Goal: Task Accomplishment & Management: Complete application form

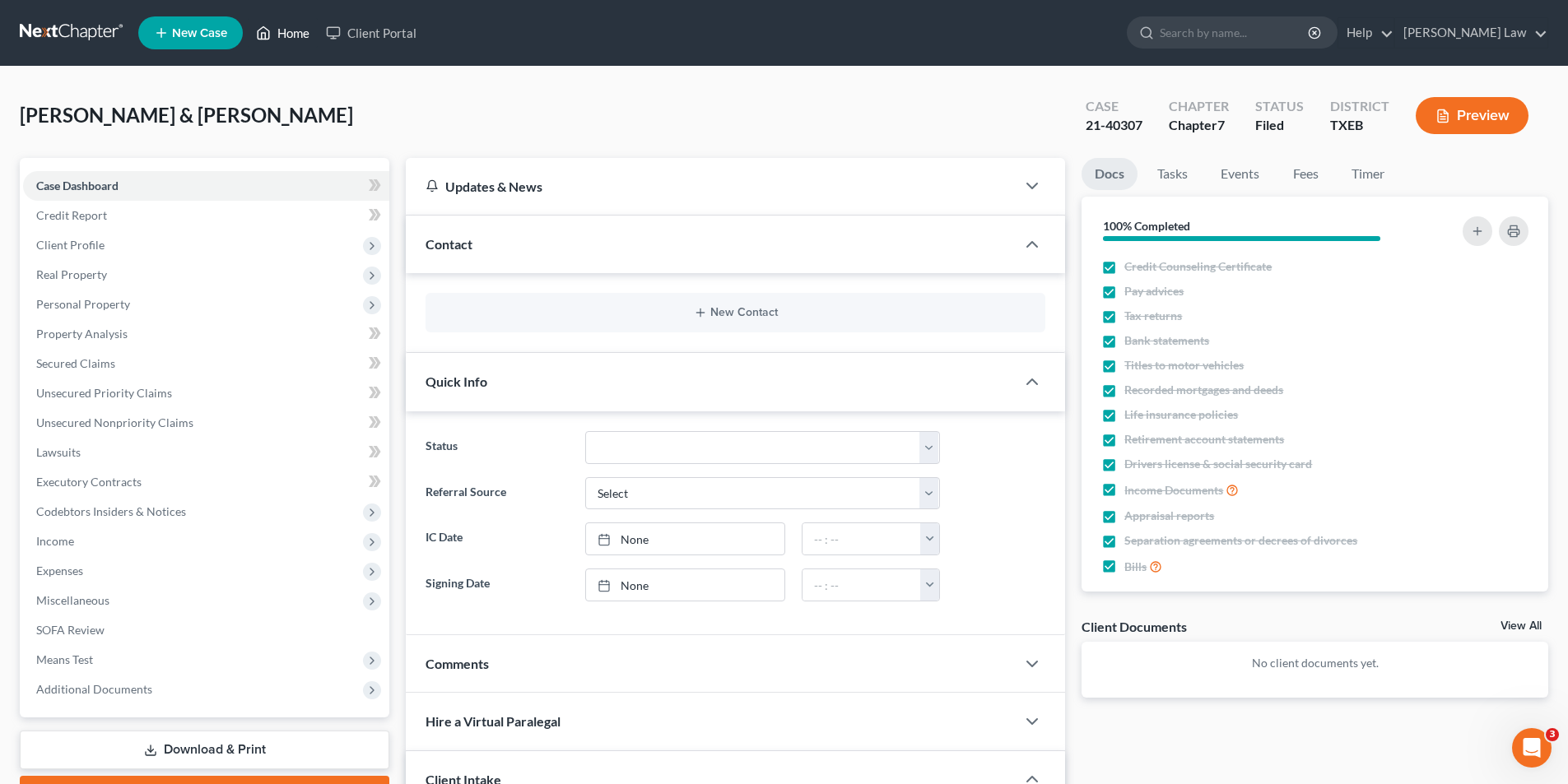
click at [280, 26] on link "Home" at bounding box center [283, 33] width 70 height 30
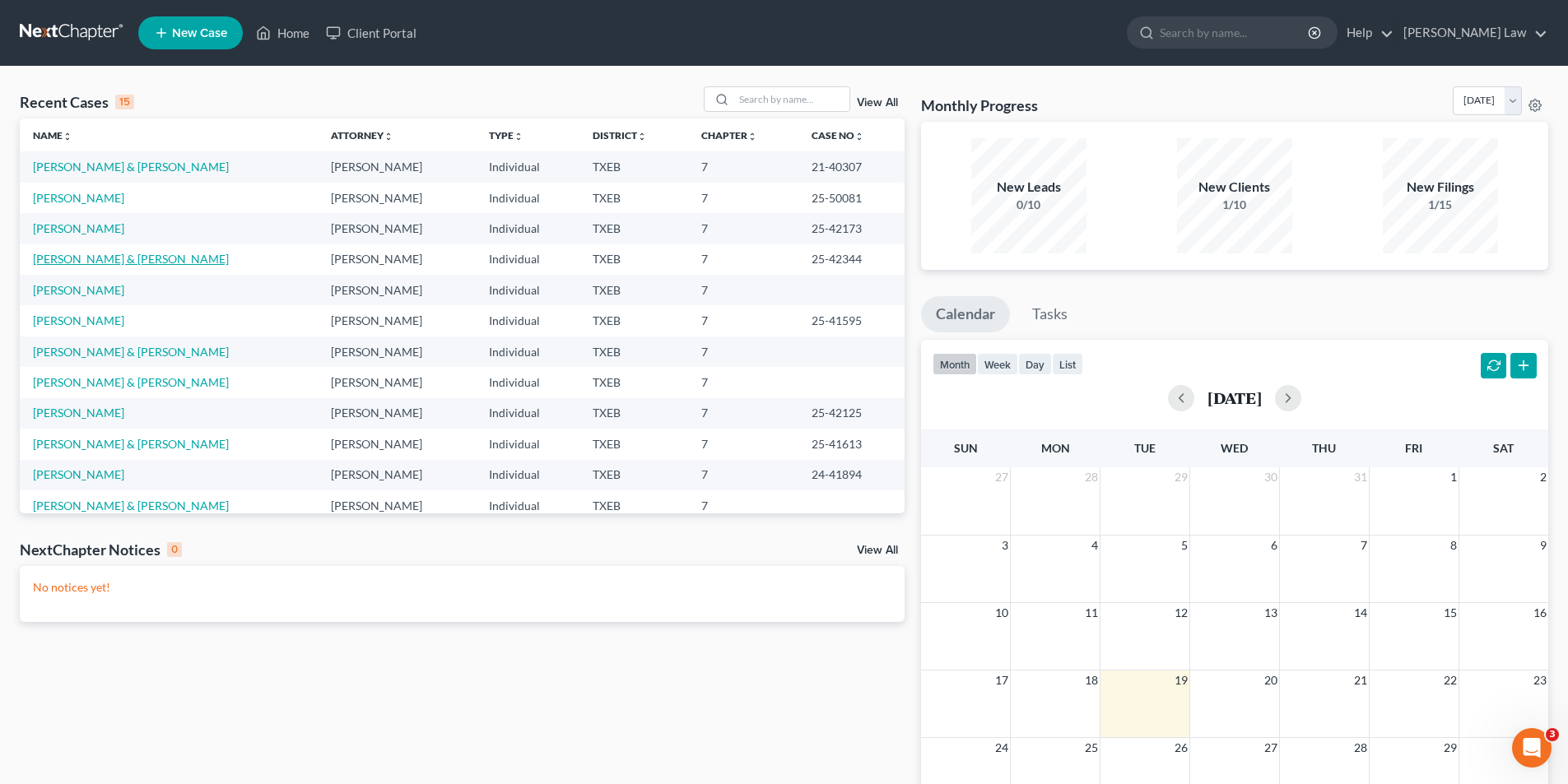
click at [66, 255] on link "[PERSON_NAME] & [PERSON_NAME]" at bounding box center [131, 258] width 196 height 14
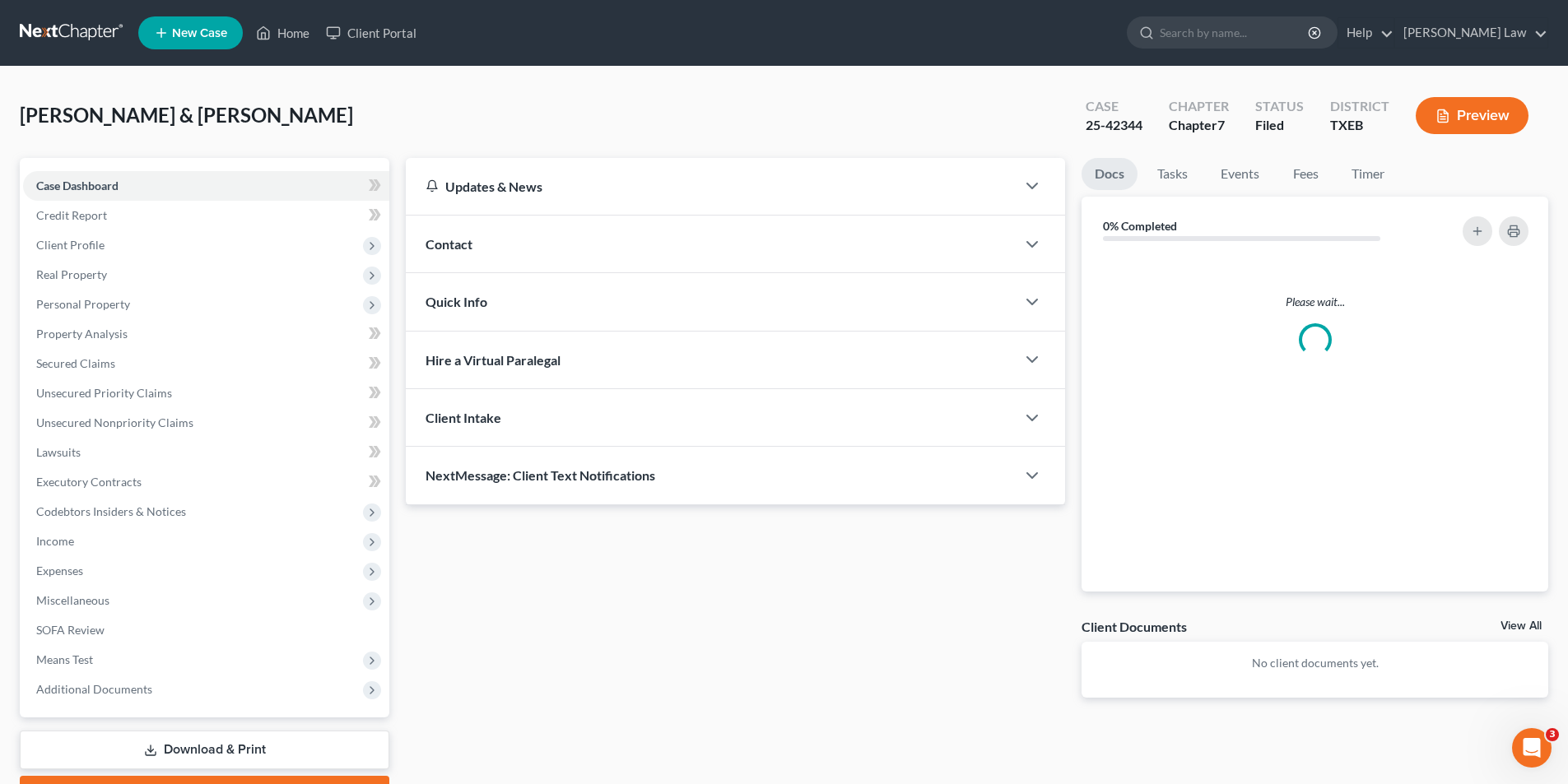
click at [66, 255] on span "Client Profile" at bounding box center [206, 245] width 367 height 30
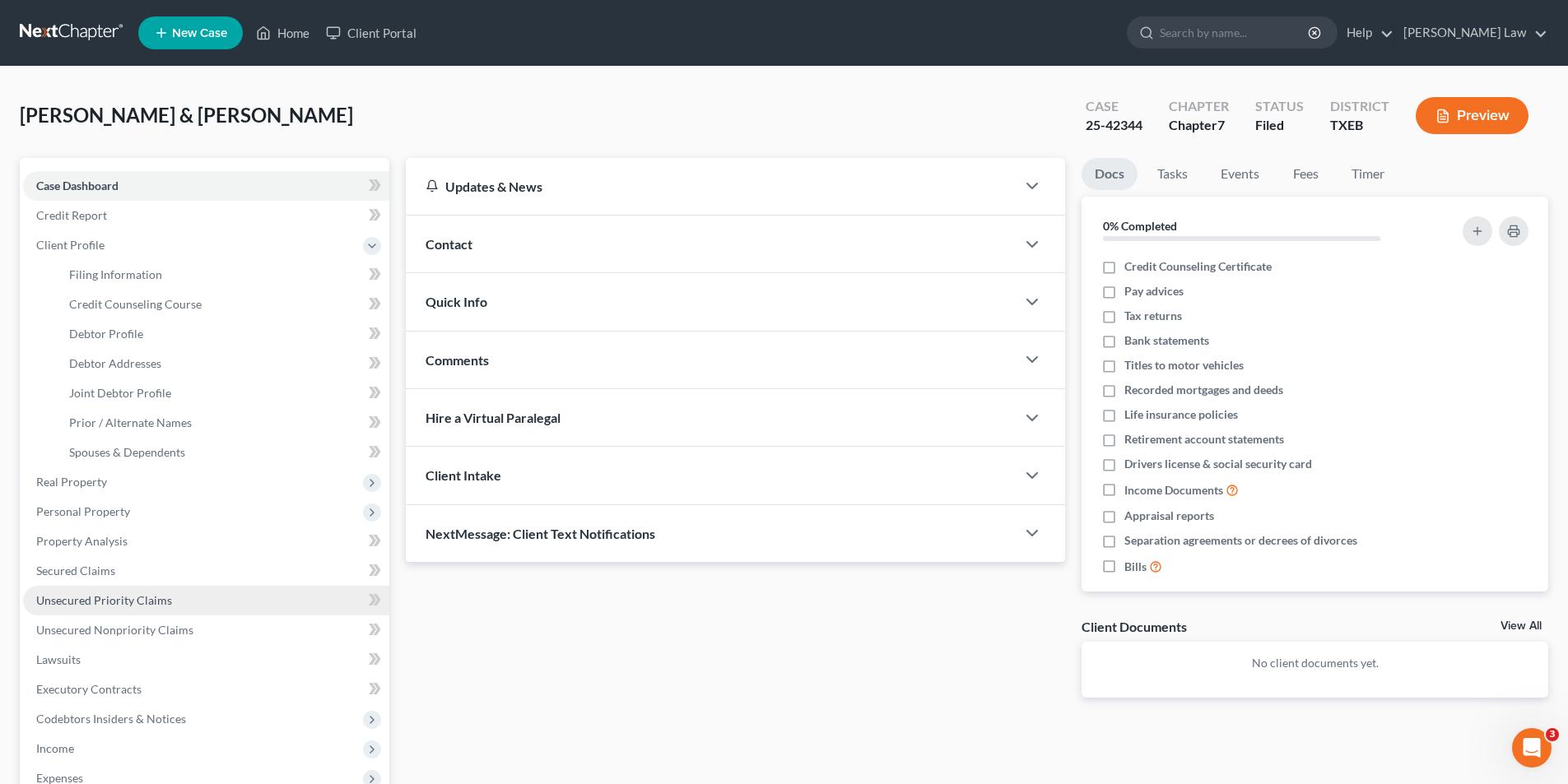
click at [80, 603] on span "Unsecured Priority Claims" at bounding box center [104, 599] width 136 height 14
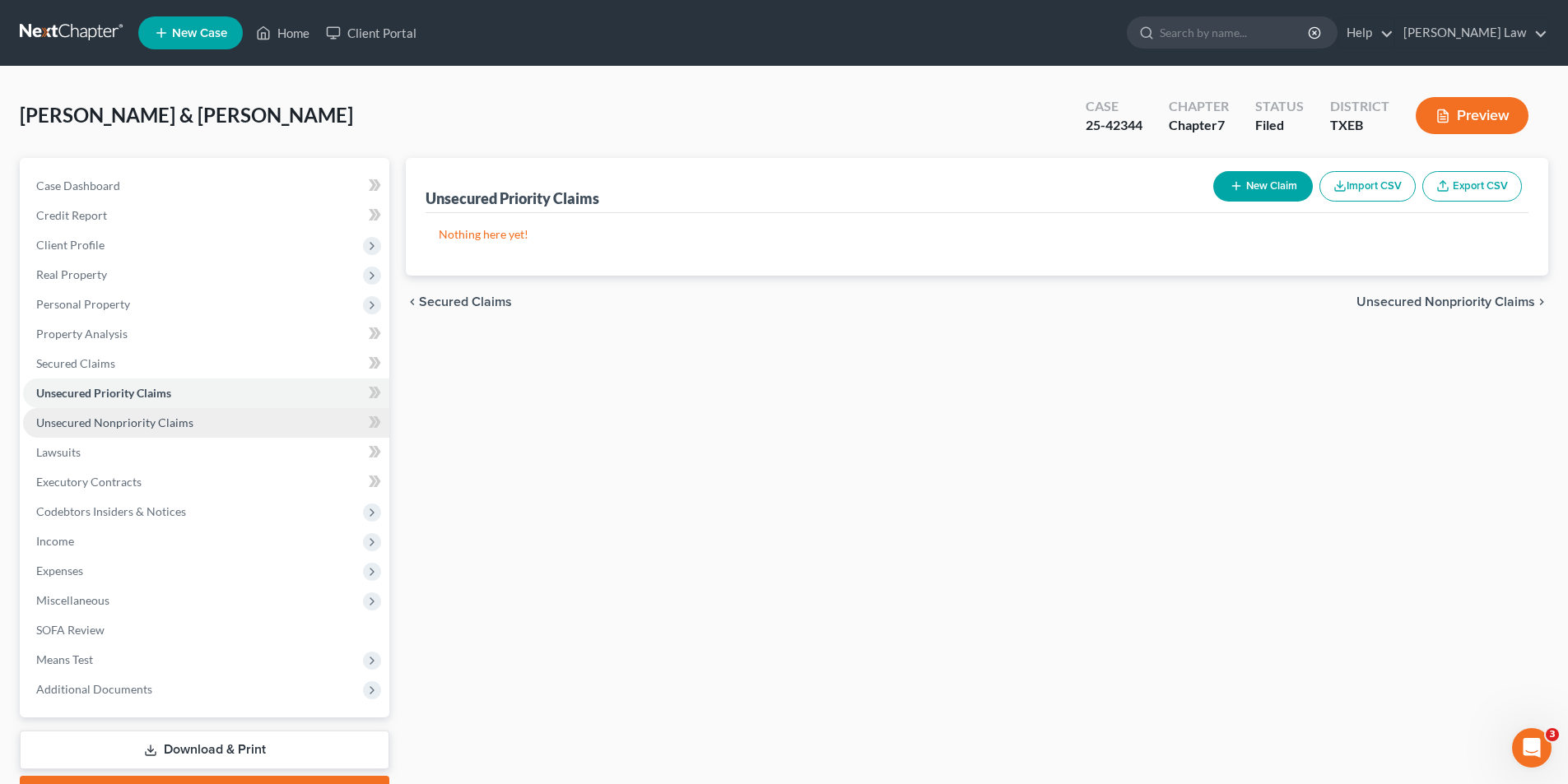
click at [83, 425] on span "Unsecured Nonpriority Claims" at bounding box center [115, 422] width 158 height 14
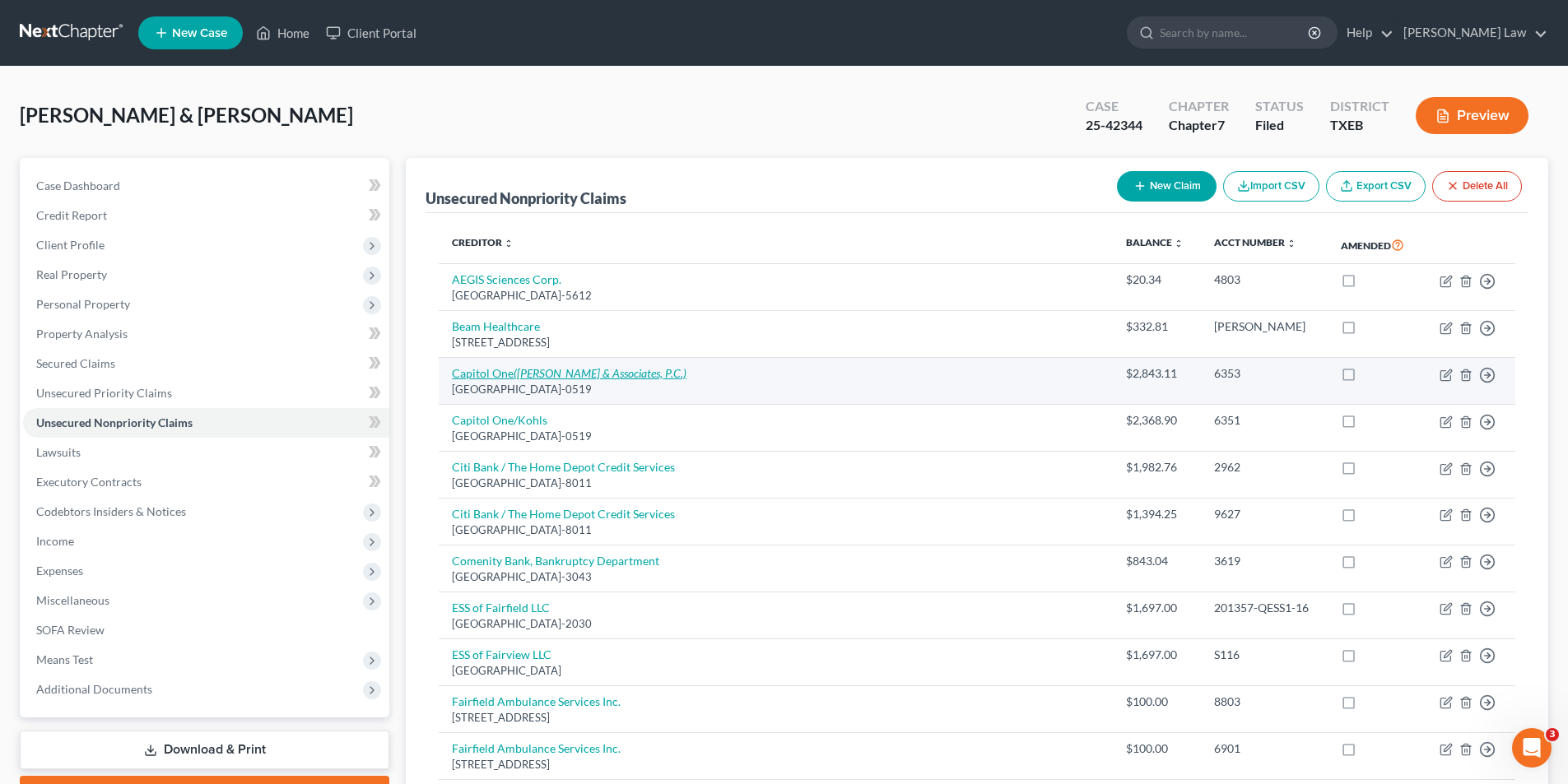
click at [495, 371] on link "Capitol One ([PERSON_NAME] & Associates, P.C.)" at bounding box center [570, 373] width 235 height 14
select select "4"
select select "2"
select select "1"
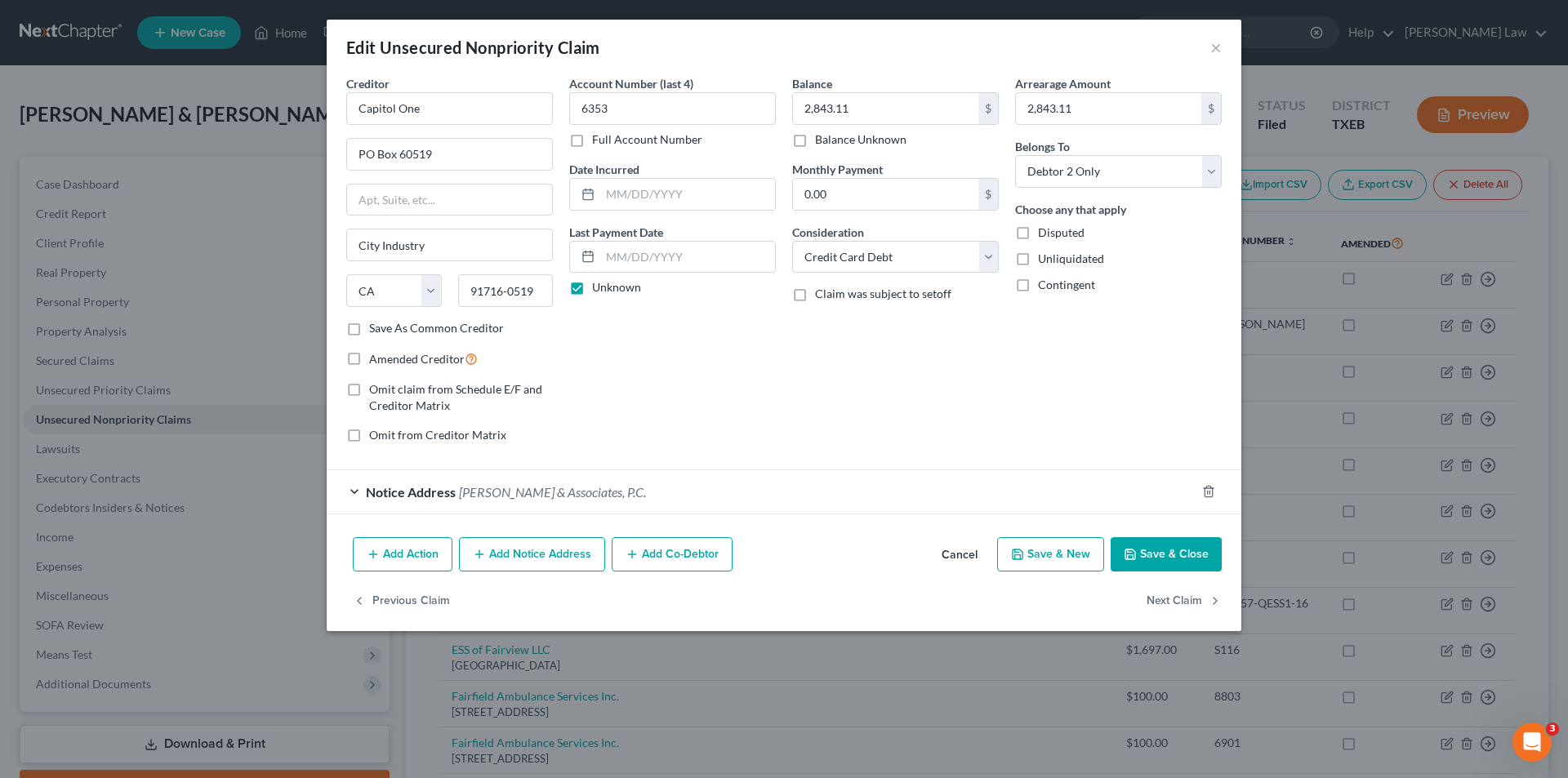
click at [1133, 541] on button "Save & Close" at bounding box center [1166, 554] width 111 height 34
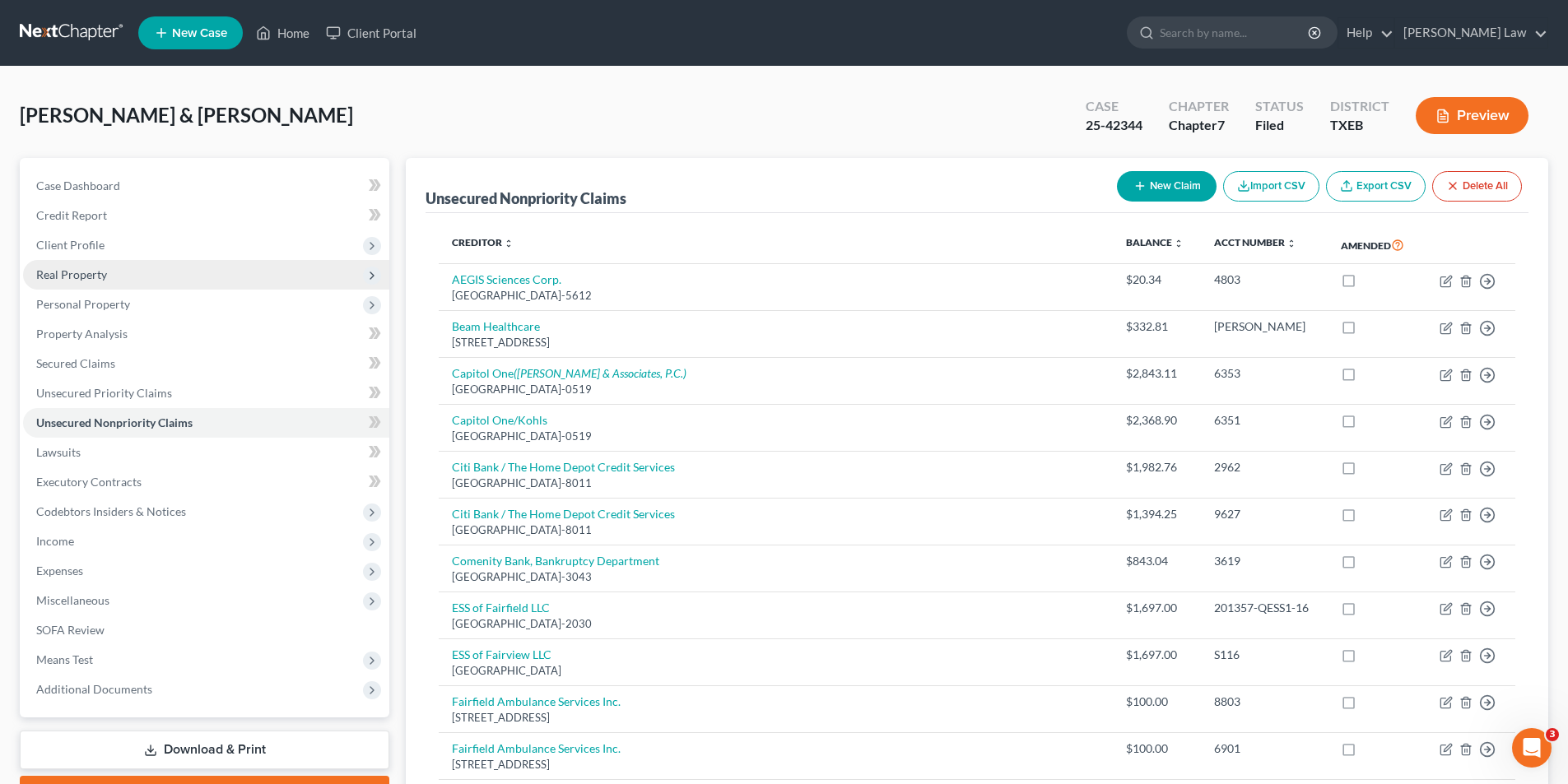
click at [92, 276] on span "Real Property" at bounding box center [72, 274] width 71 height 14
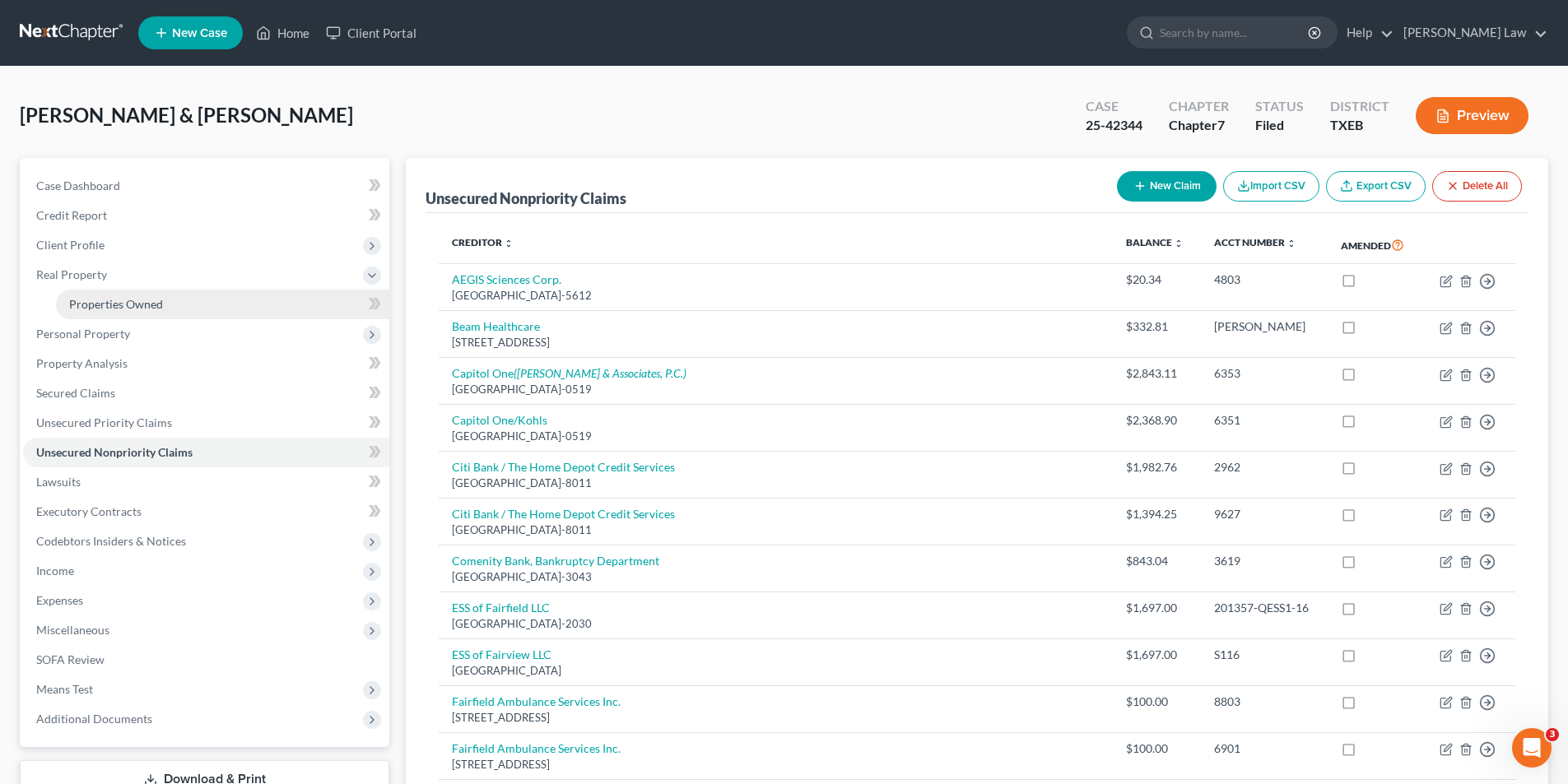
click at [157, 300] on span "Properties Owned" at bounding box center [116, 304] width 94 height 14
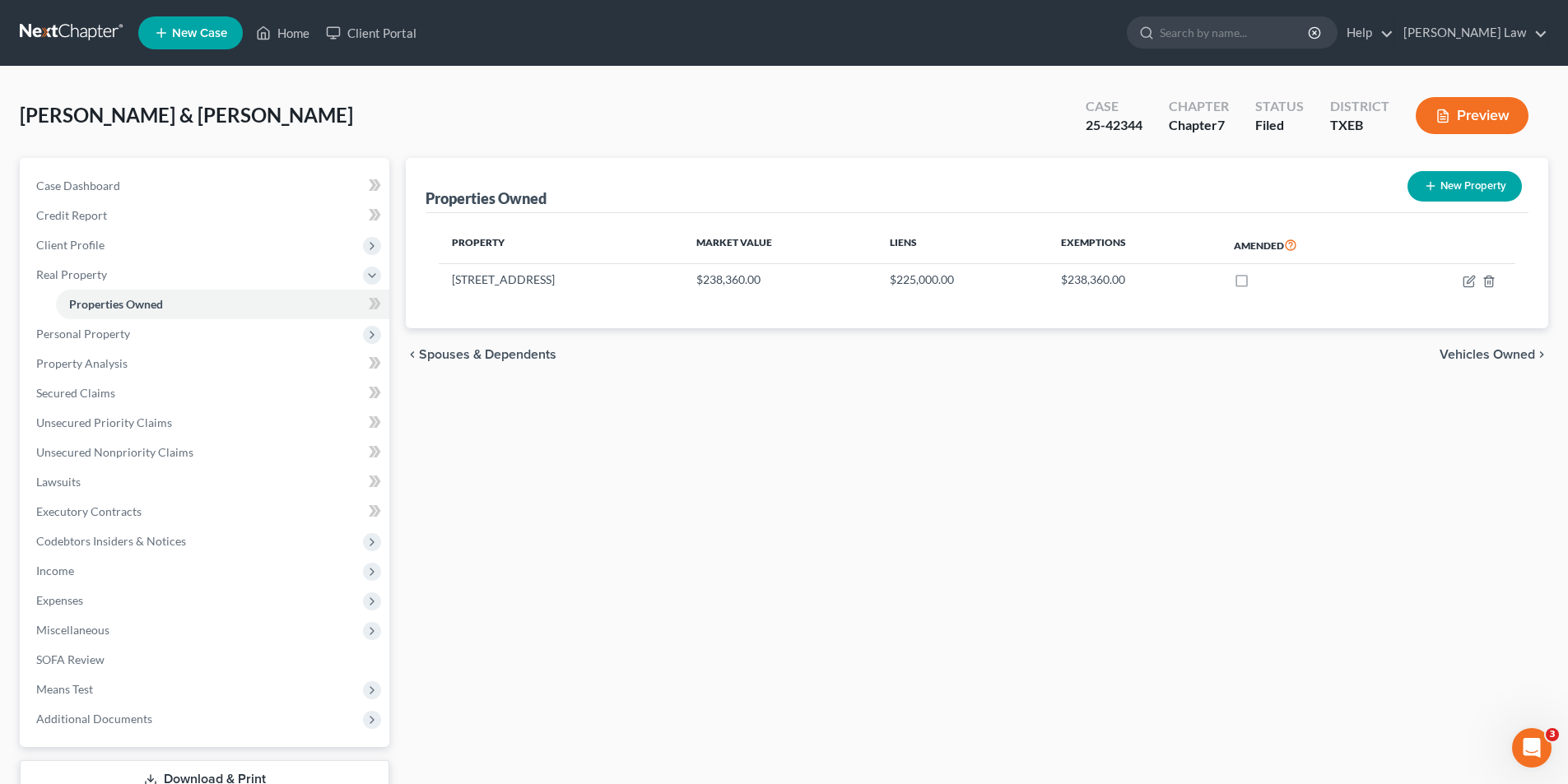
click at [1477, 185] on button "New Property" at bounding box center [1464, 186] width 115 height 31
select select "45"
select select "2"
select select "0"
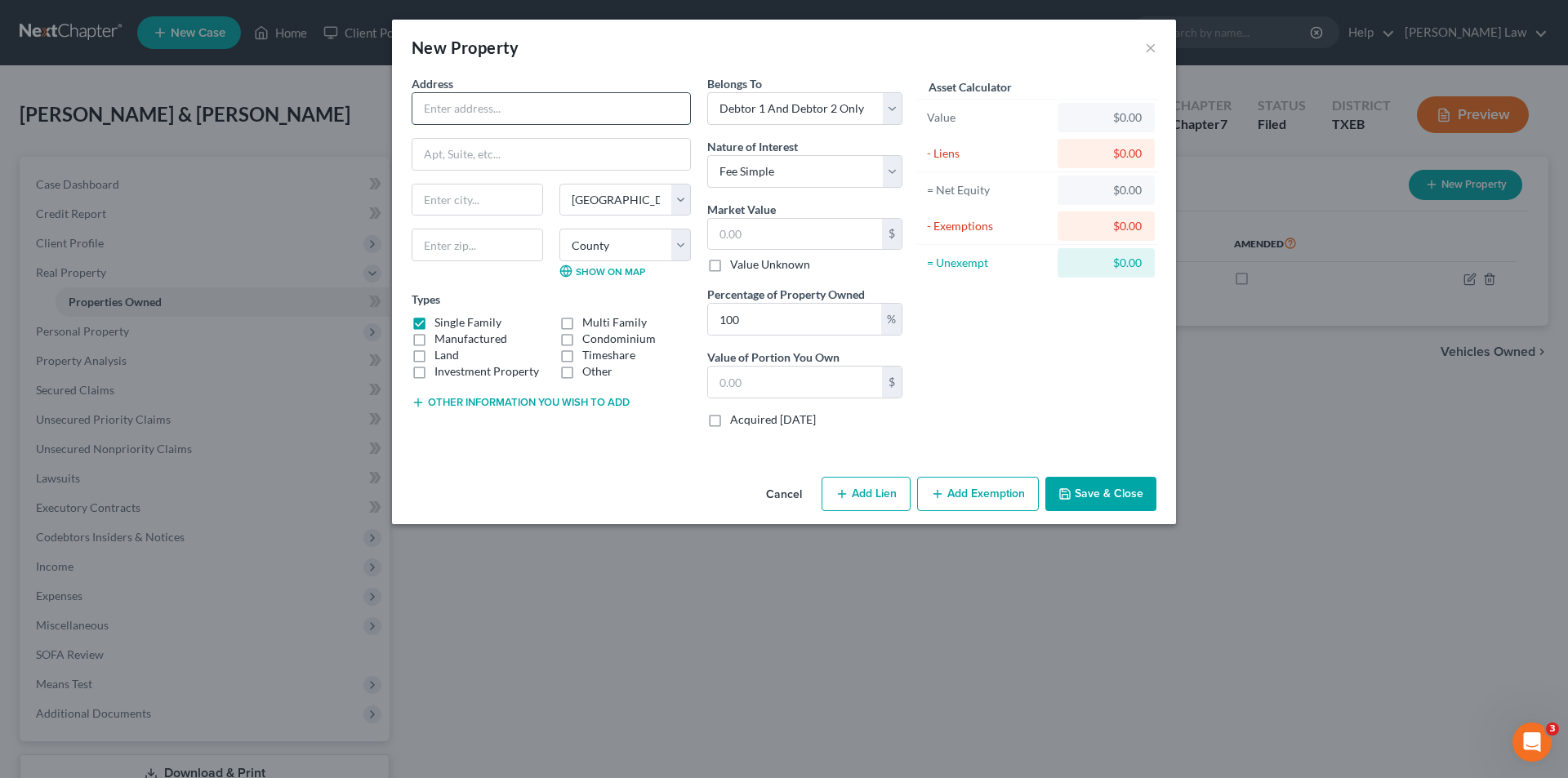
click at [553, 119] on input "text" at bounding box center [552, 109] width 278 height 31
type input "[STREET_ADDRESS]"
type input "[PERSON_NAME]"
type input "76648"
click at [601, 245] on select "County [GEOGRAPHIC_DATA] [GEOGRAPHIC_DATA] [GEOGRAPHIC_DATA] [GEOGRAPHIC_DATA] …" at bounding box center [626, 244] width 131 height 32
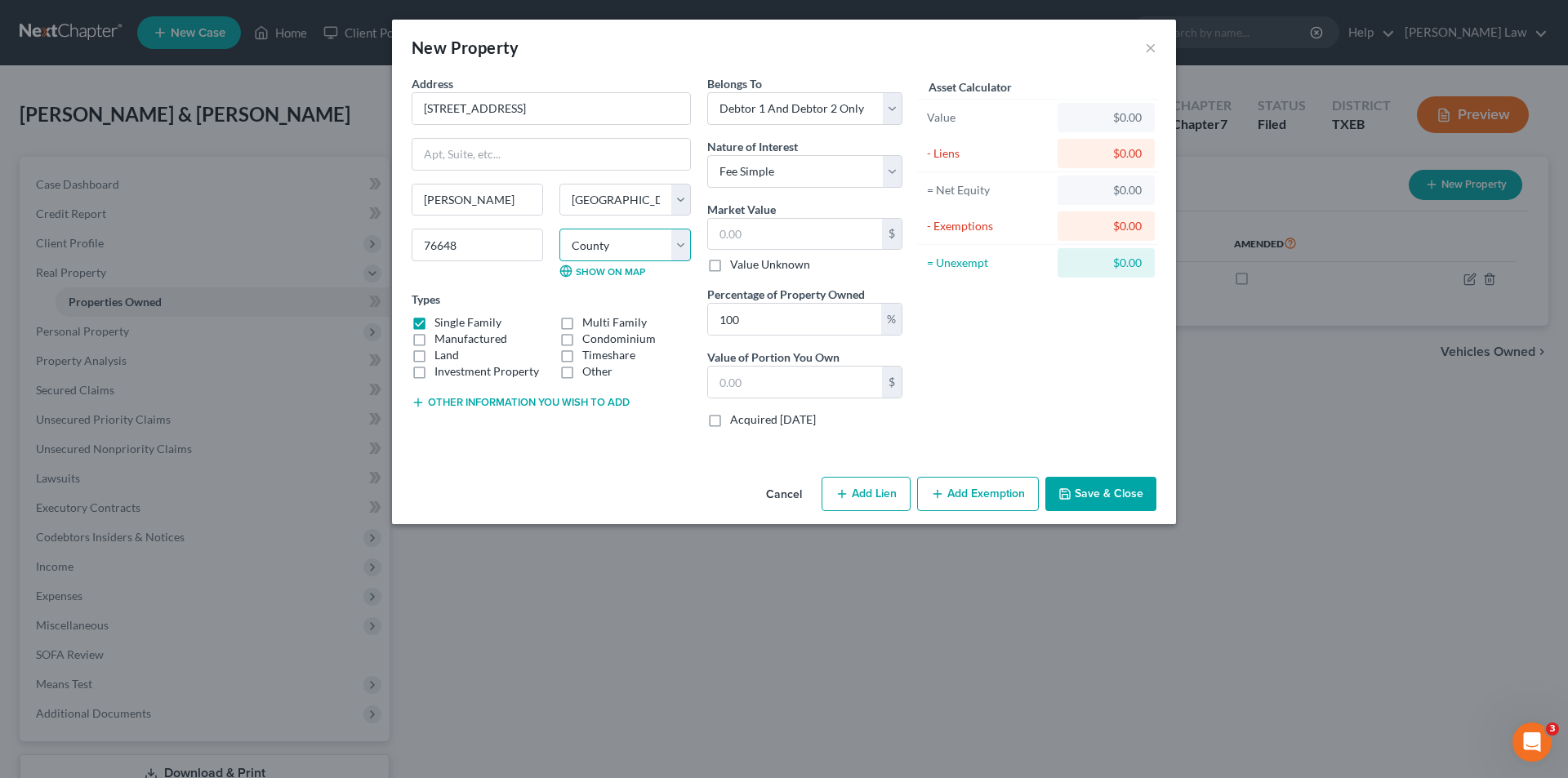
select select "108"
click at [560, 228] on select "County [GEOGRAPHIC_DATA] [GEOGRAPHIC_DATA] [GEOGRAPHIC_DATA] [GEOGRAPHIC_DATA] …" at bounding box center [626, 244] width 131 height 32
click at [435, 364] on label "Investment Property" at bounding box center [487, 372] width 105 height 17
click at [442, 364] on input "Investment Property" at bounding box center [446, 368] width 10 height 10
checkbox input "true"
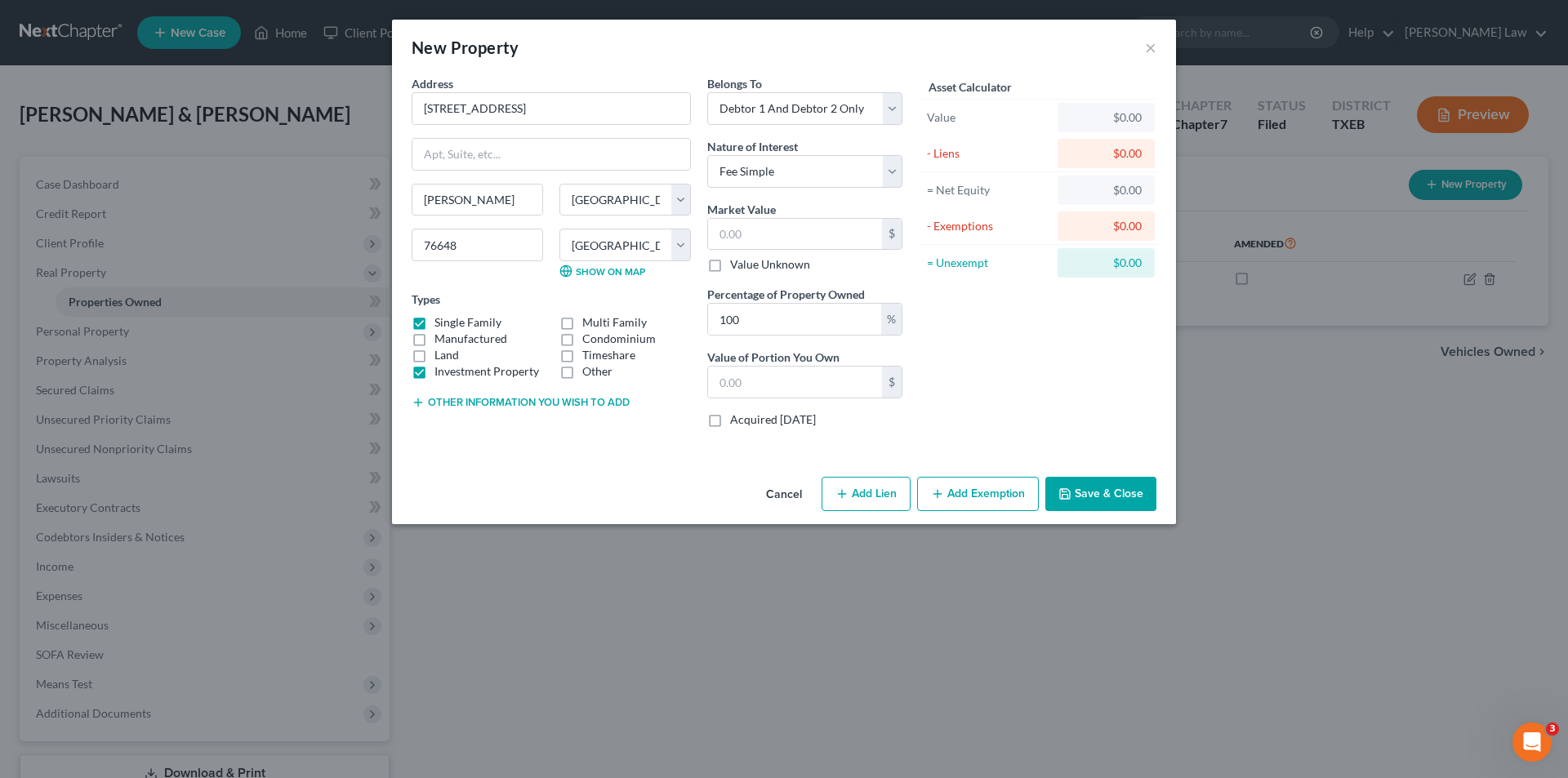
click at [455, 357] on label "Land" at bounding box center [447, 355] width 24 height 17
click at [452, 357] on input "Land" at bounding box center [446, 352] width 10 height 10
checkbox input "true"
click at [440, 314] on div "Types Single Family Multi Family Manufactured Condominium Land Timeshare Invest…" at bounding box center [552, 335] width 280 height 89
click at [447, 318] on label "Single Family" at bounding box center [468, 323] width 67 height 17
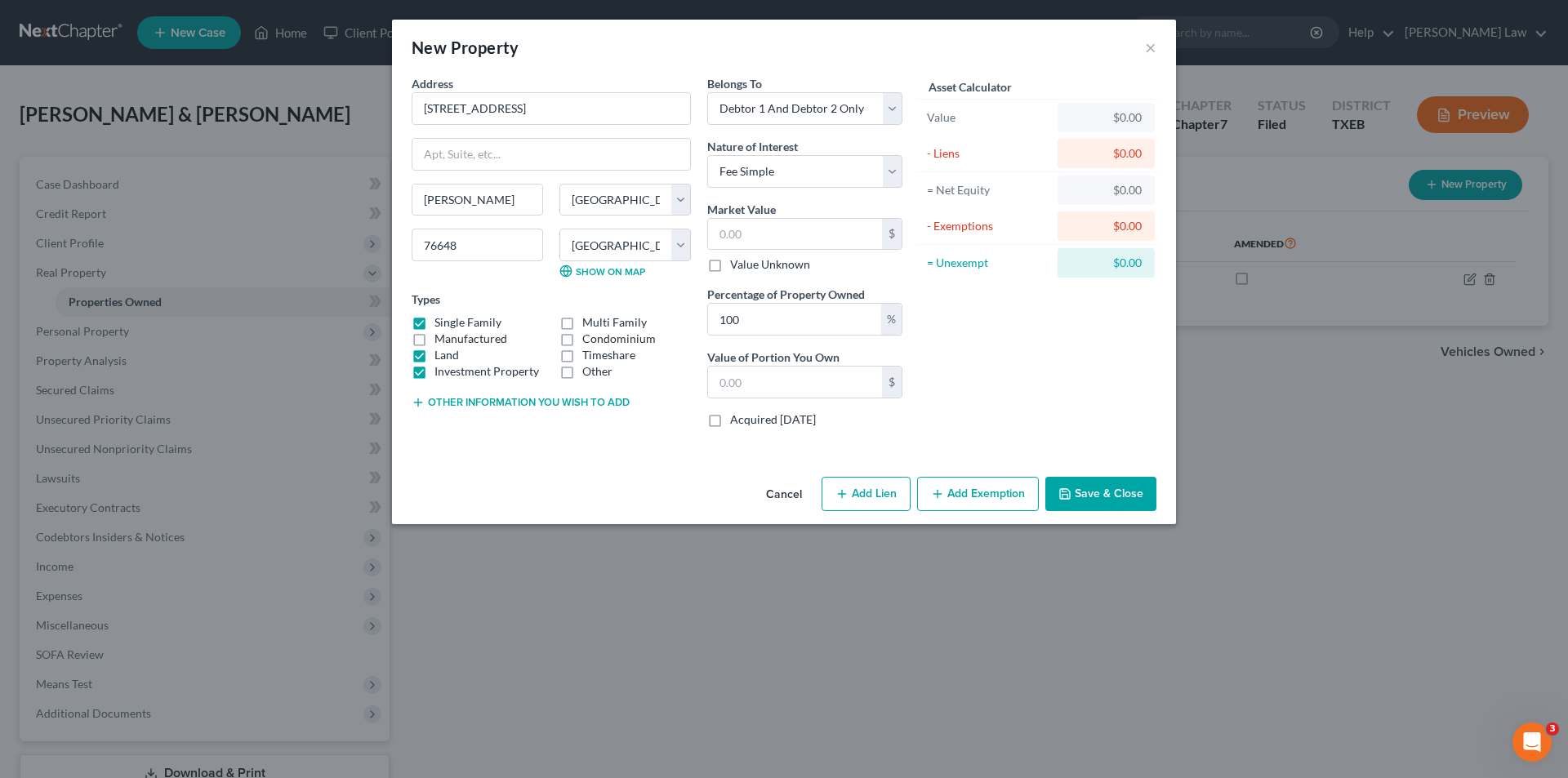
click at [447, 318] on input "Single Family" at bounding box center [446, 319] width 10 height 10
checkbox input "false"
click at [443, 376] on label "Investment Property" at bounding box center [487, 372] width 105 height 17
click at [443, 374] on input "Investment Property" at bounding box center [446, 368] width 10 height 10
checkbox input "false"
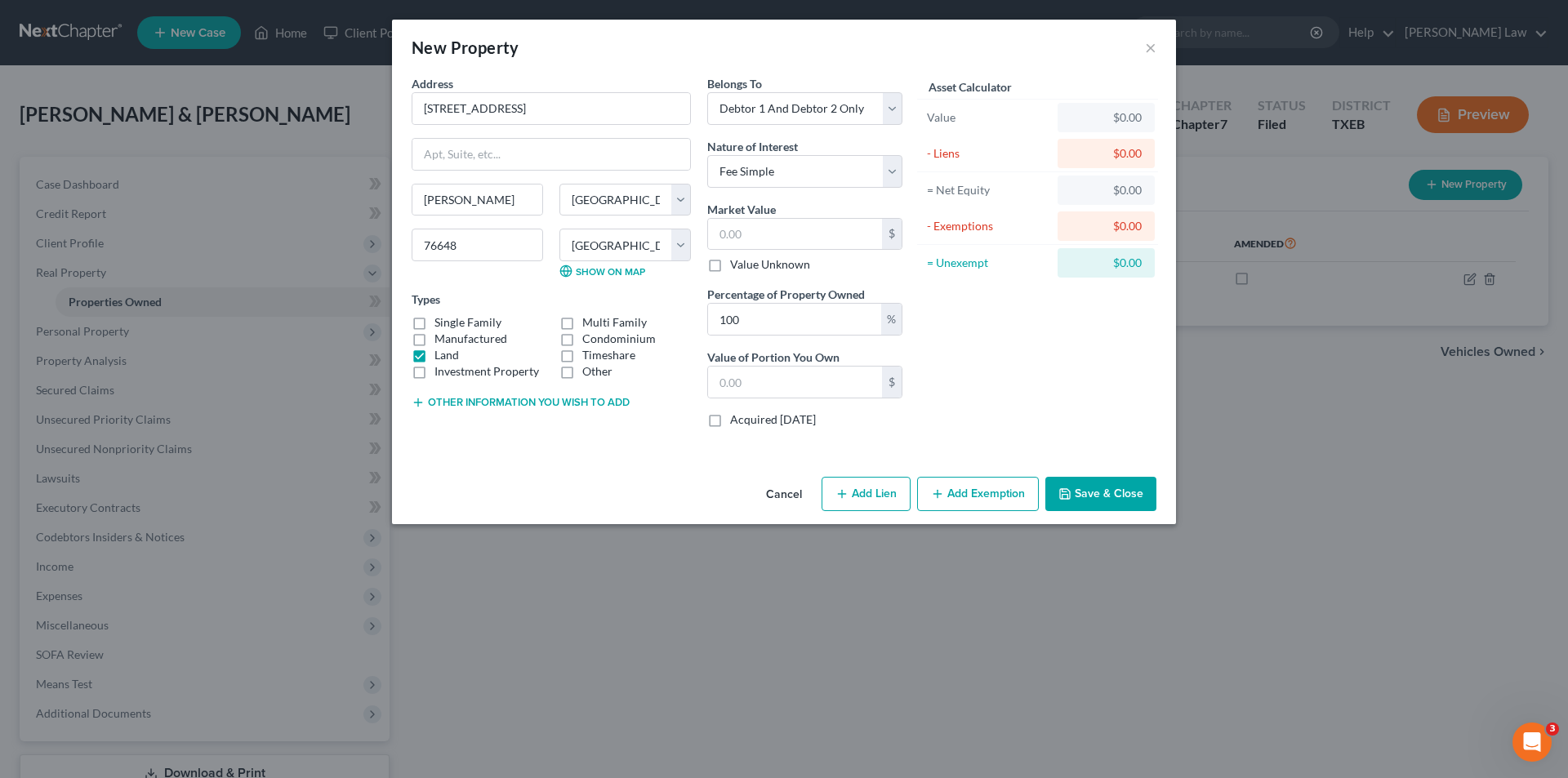
click at [506, 406] on button "Other information you wish to add" at bounding box center [521, 402] width 218 height 13
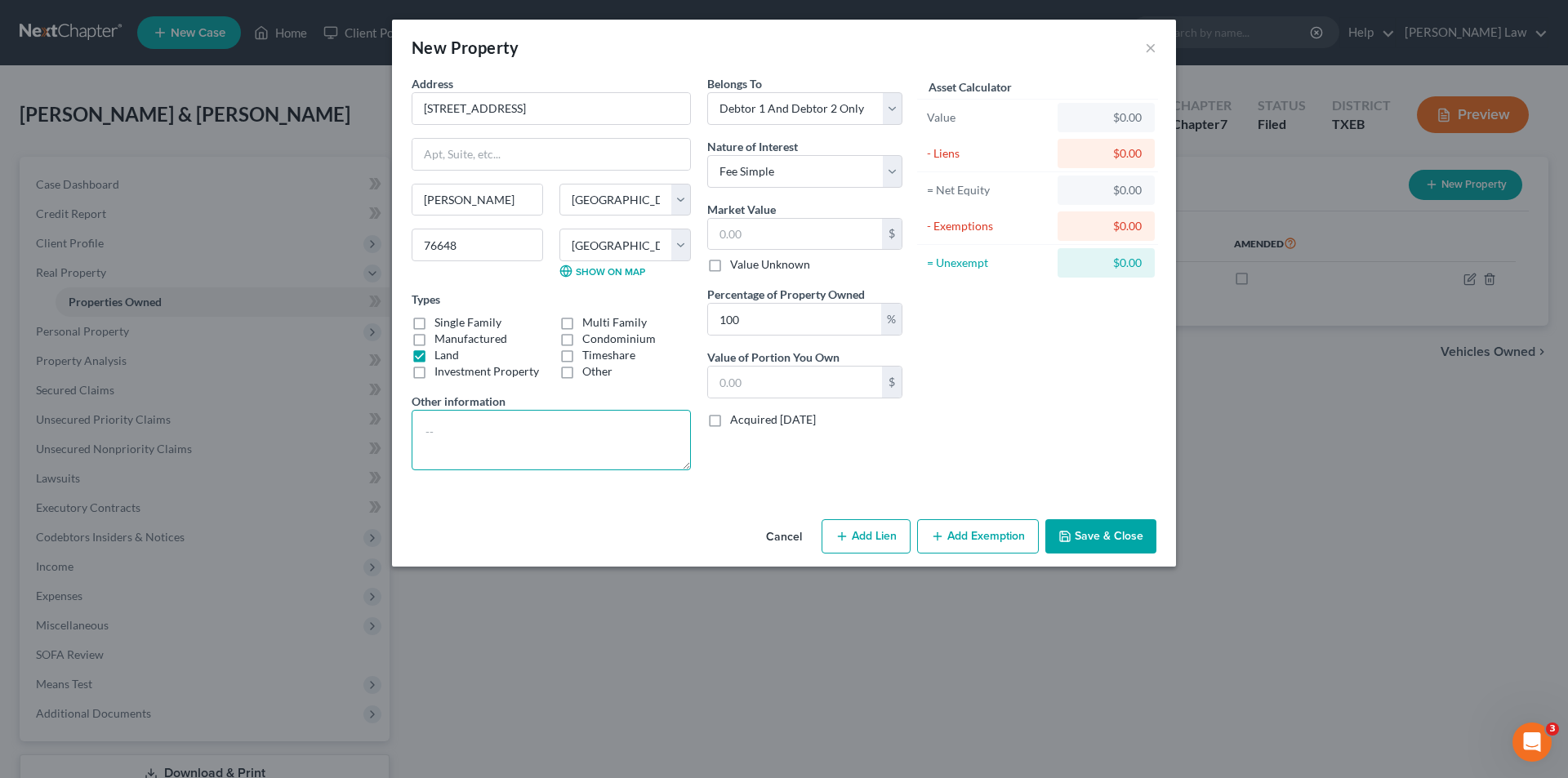
click at [490, 435] on textarea at bounding box center [552, 439] width 280 height 60
type textarea "This is an inheritance. Property never transferred from estate. Debtor entitled…"
click at [797, 118] on select "Select Debtor 1 Only Debtor 2 Only Debtor 1 And Debtor 2 Only At Least One Of T…" at bounding box center [804, 108] width 195 height 32
select select "0"
click at [707, 93] on select "Select Debtor 1 Only Debtor 2 Only Debtor 1 And Debtor 2 Only At Least One Of T…" at bounding box center [804, 108] width 195 height 32
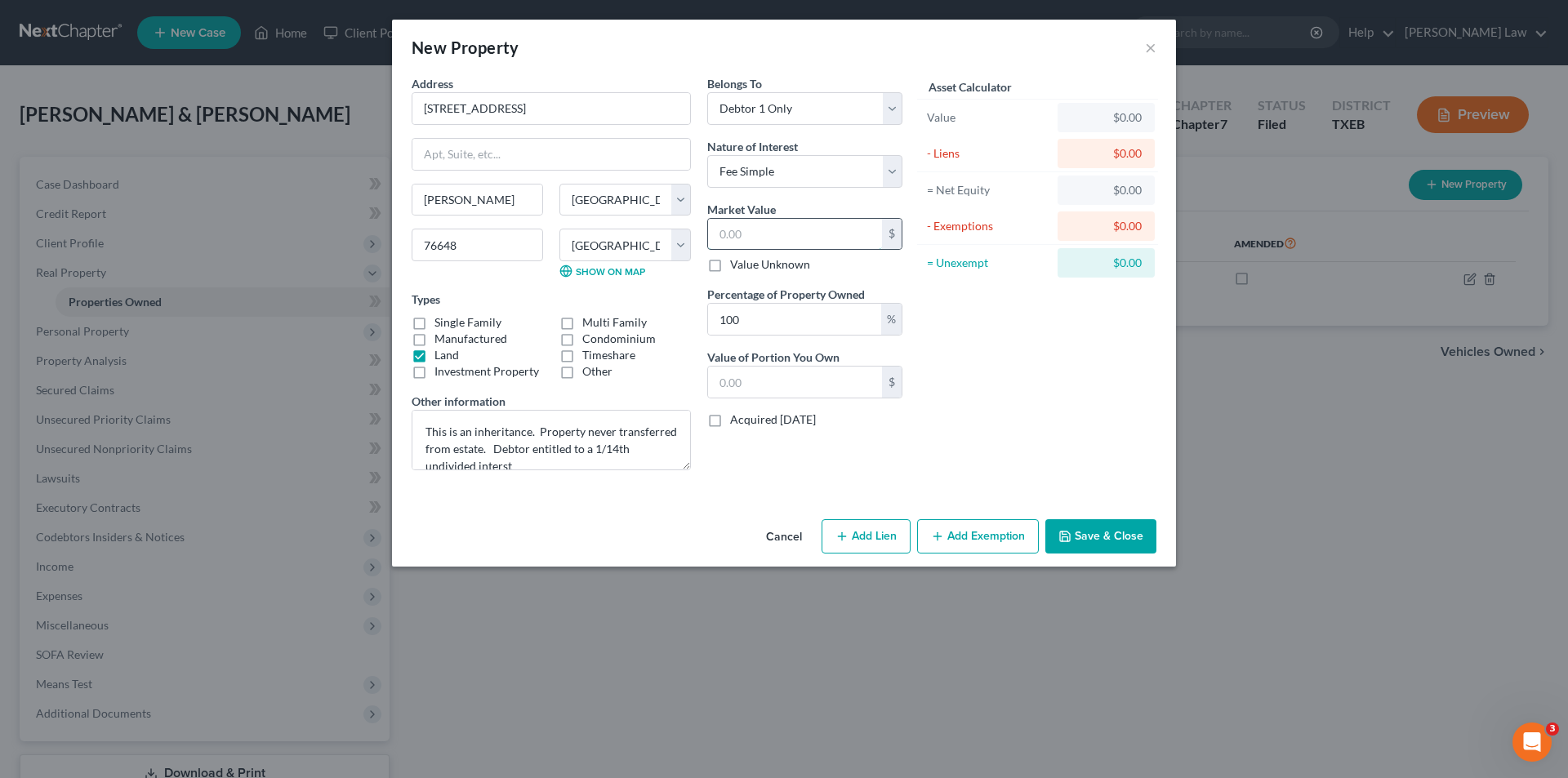
click at [799, 245] on input "text" at bounding box center [795, 235] width 174 height 31
type input "5"
type input "5.00"
type input "55"
type input "55.00"
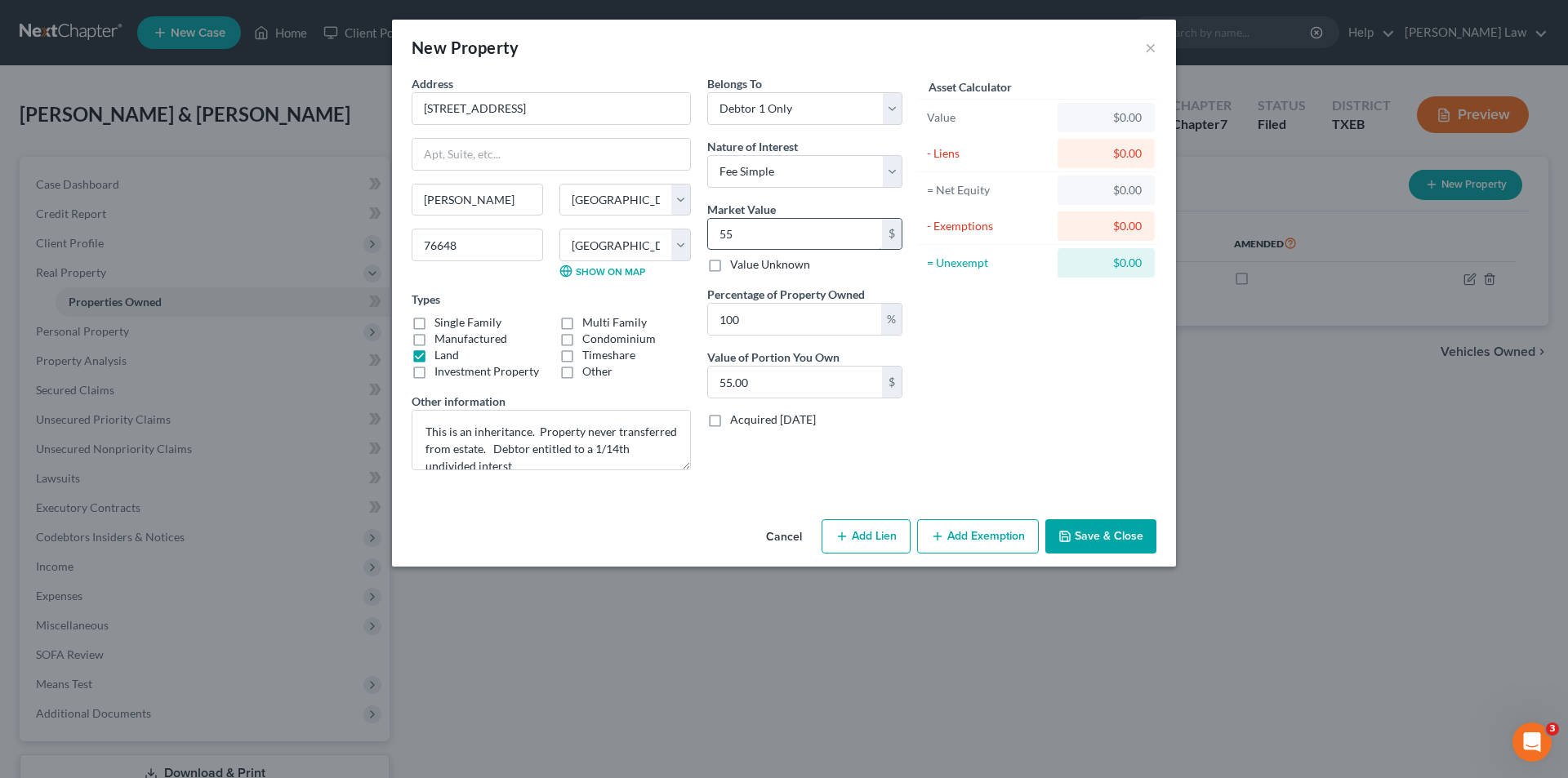
type input "557"
type input "557.00"
type input "5570"
type input "5,570.00"
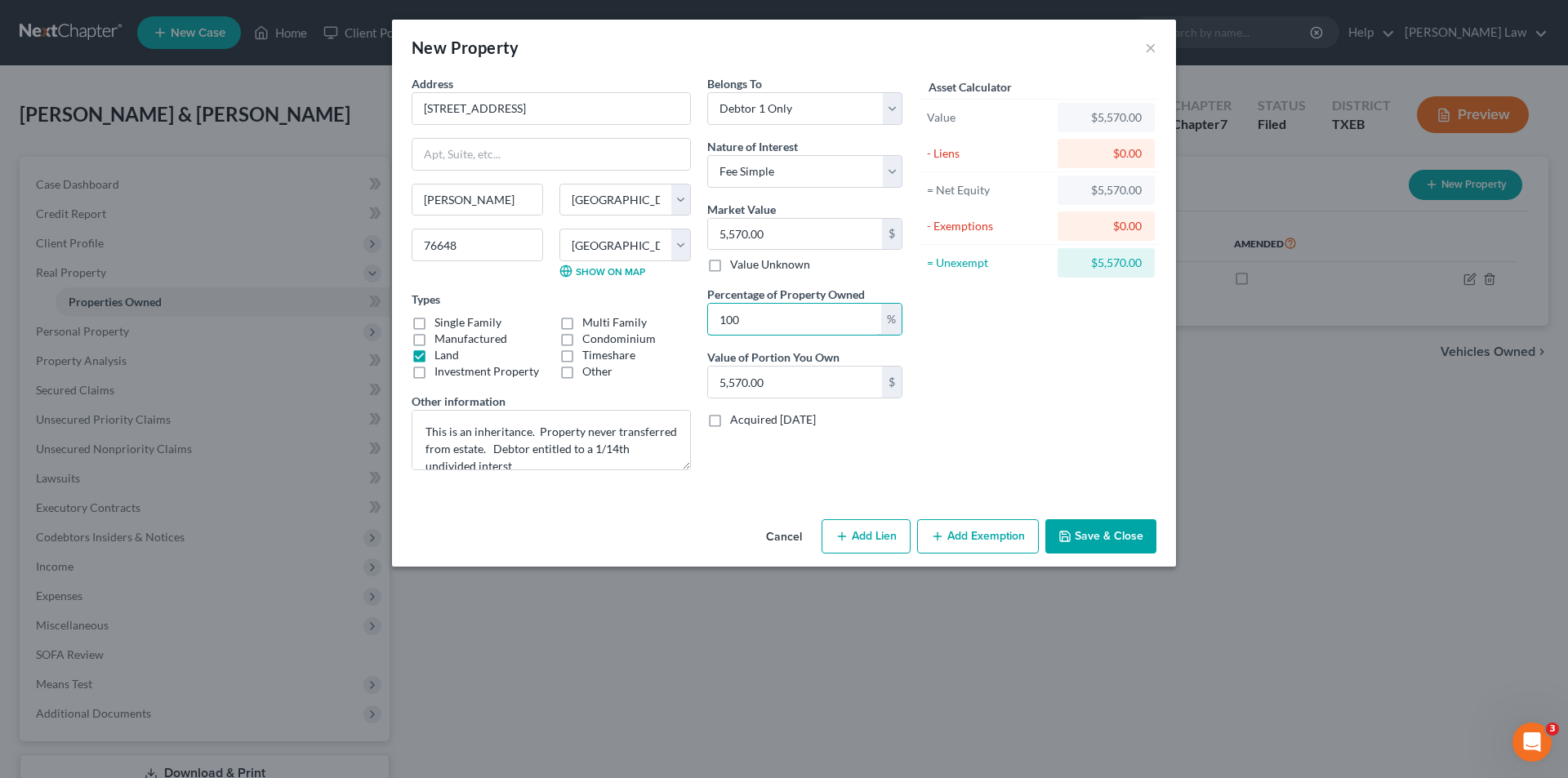
drag, startPoint x: 790, startPoint y: 328, endPoint x: 516, endPoint y: 330, distance: 274.0
click at [516, 330] on div "Address * [GEOGRAPHIC_DATA] [PERSON_NAME][GEOGRAPHIC_DATA] [US_STATE][GEOGRAPHI…" at bounding box center [657, 278] width 507 height 408
type input "1"
type input "55.70"
type input "1.1"
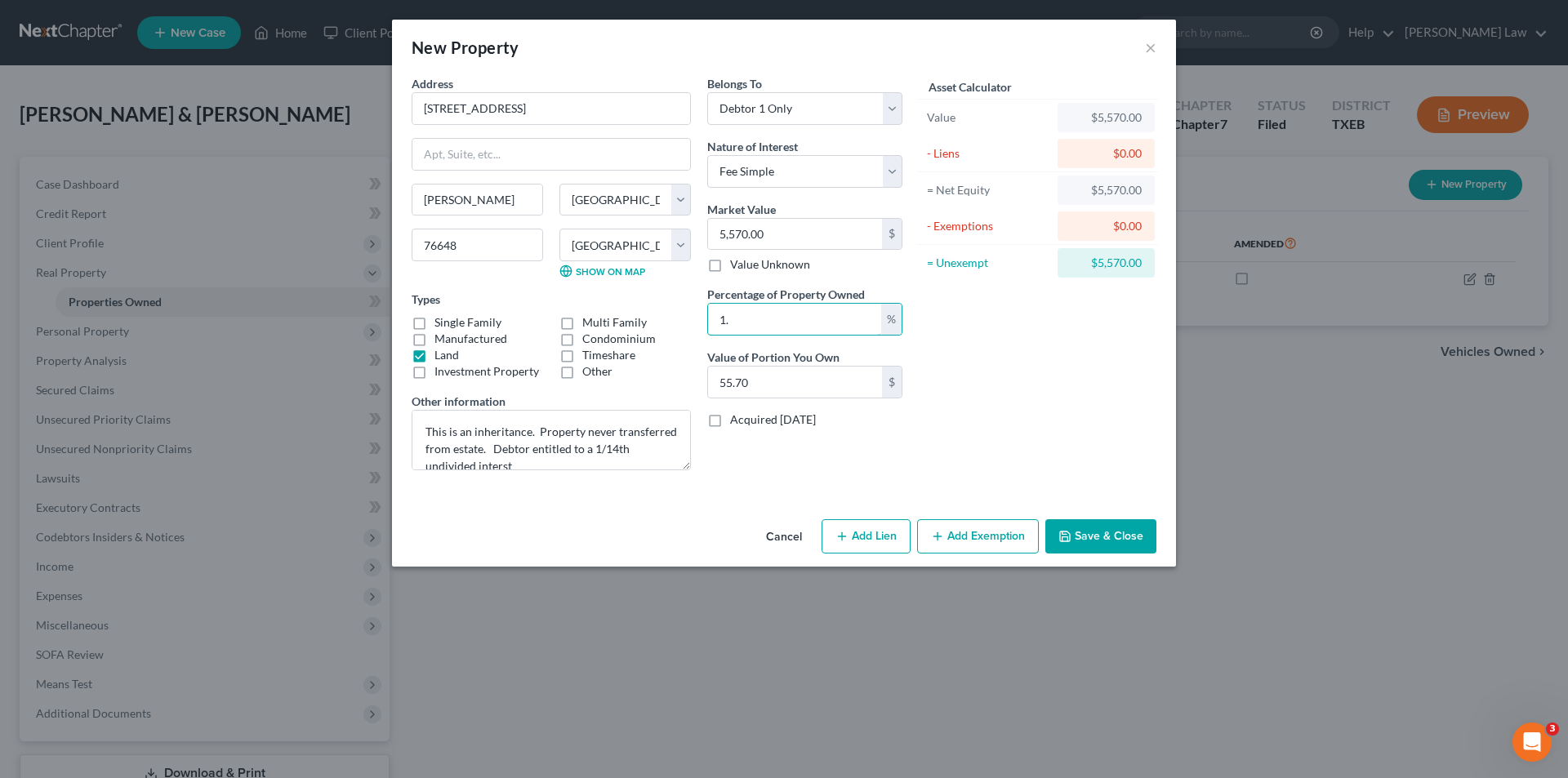
type input "61.27"
type input "1.14"
type input "63.49"
type input "1.14"
click at [758, 167] on select "Select Fee Simple Joint Tenant Life Estate Equitable Interest Future Interest T…" at bounding box center [804, 171] width 195 height 32
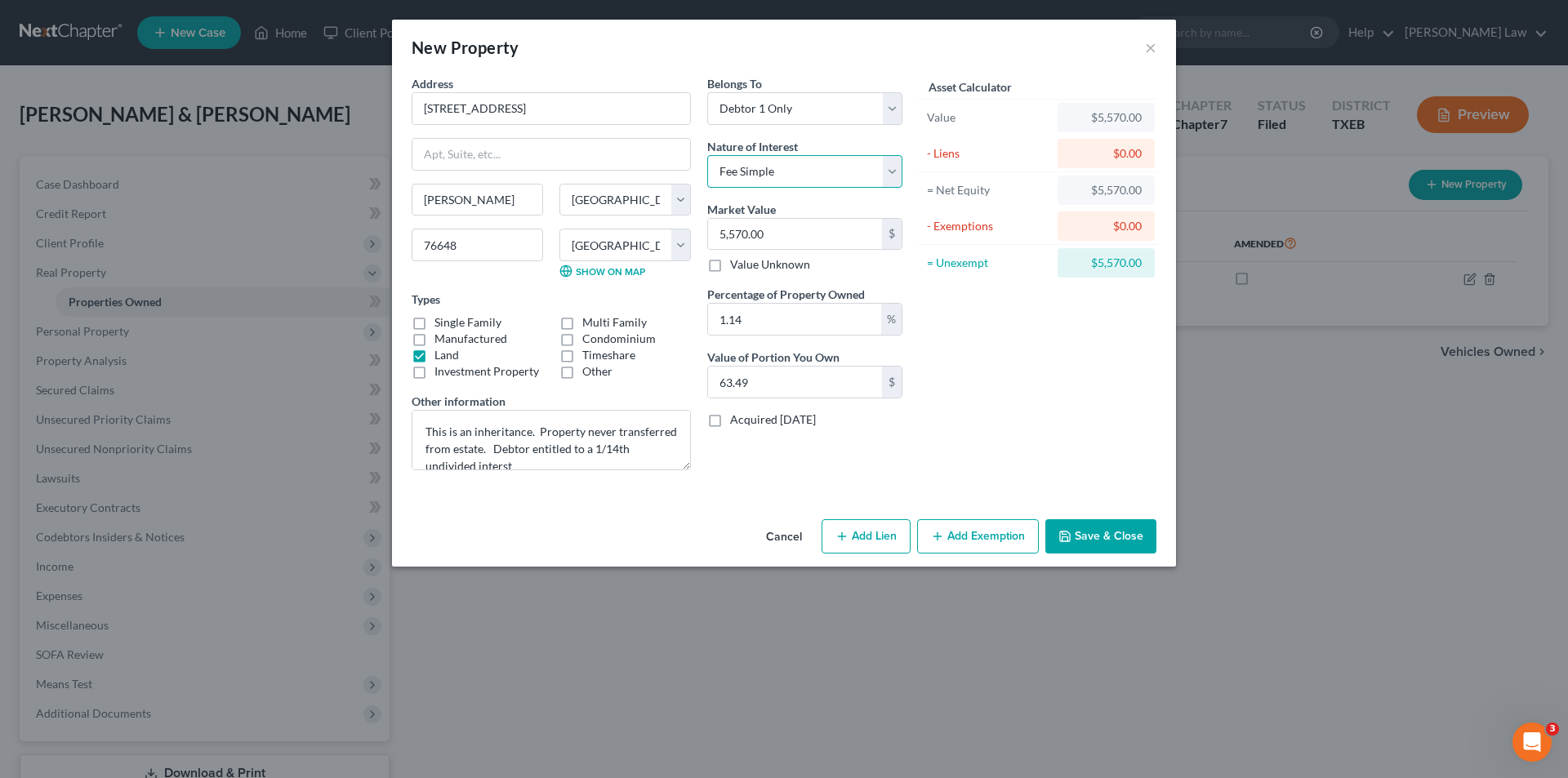
select select "4"
click at [707, 155] on select "Select Fee Simple Joint Tenant Life Estate Equitable Interest Future Interest T…" at bounding box center [804, 171] width 195 height 32
click at [808, 167] on select "Select Fee Simple Joint Tenant Life Estate Equitable Interest Future Interest T…" at bounding box center [804, 171] width 195 height 32
click at [518, 438] on textarea "This is an inheritance. Property never transferred from estate. Debtor entitled…" at bounding box center [552, 439] width 280 height 60
click at [591, 449] on textarea "This is an inheritance. Property never transferred from estate. Debtor entitled…" at bounding box center [552, 439] width 280 height 60
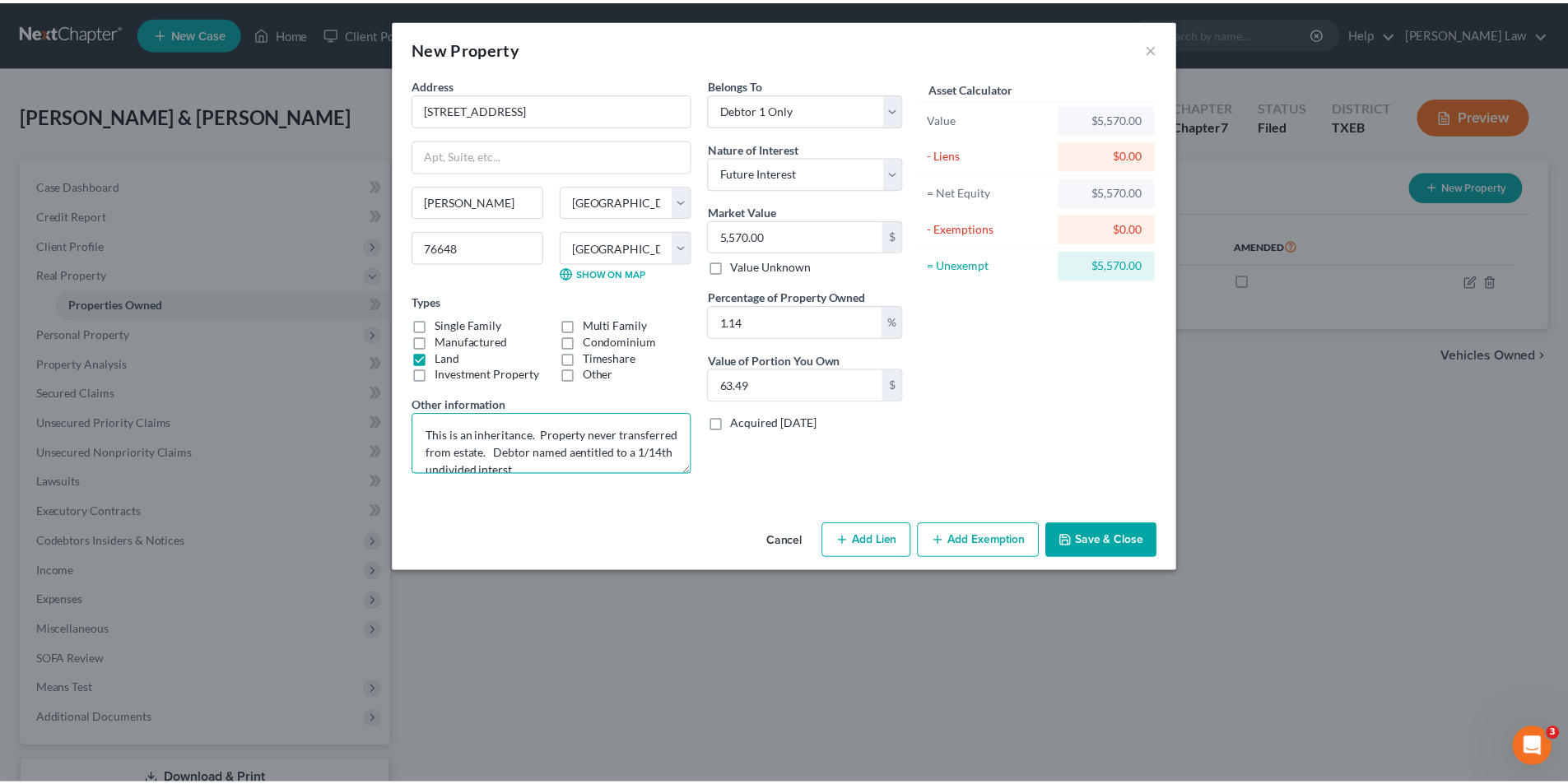
scroll to position [4, 0]
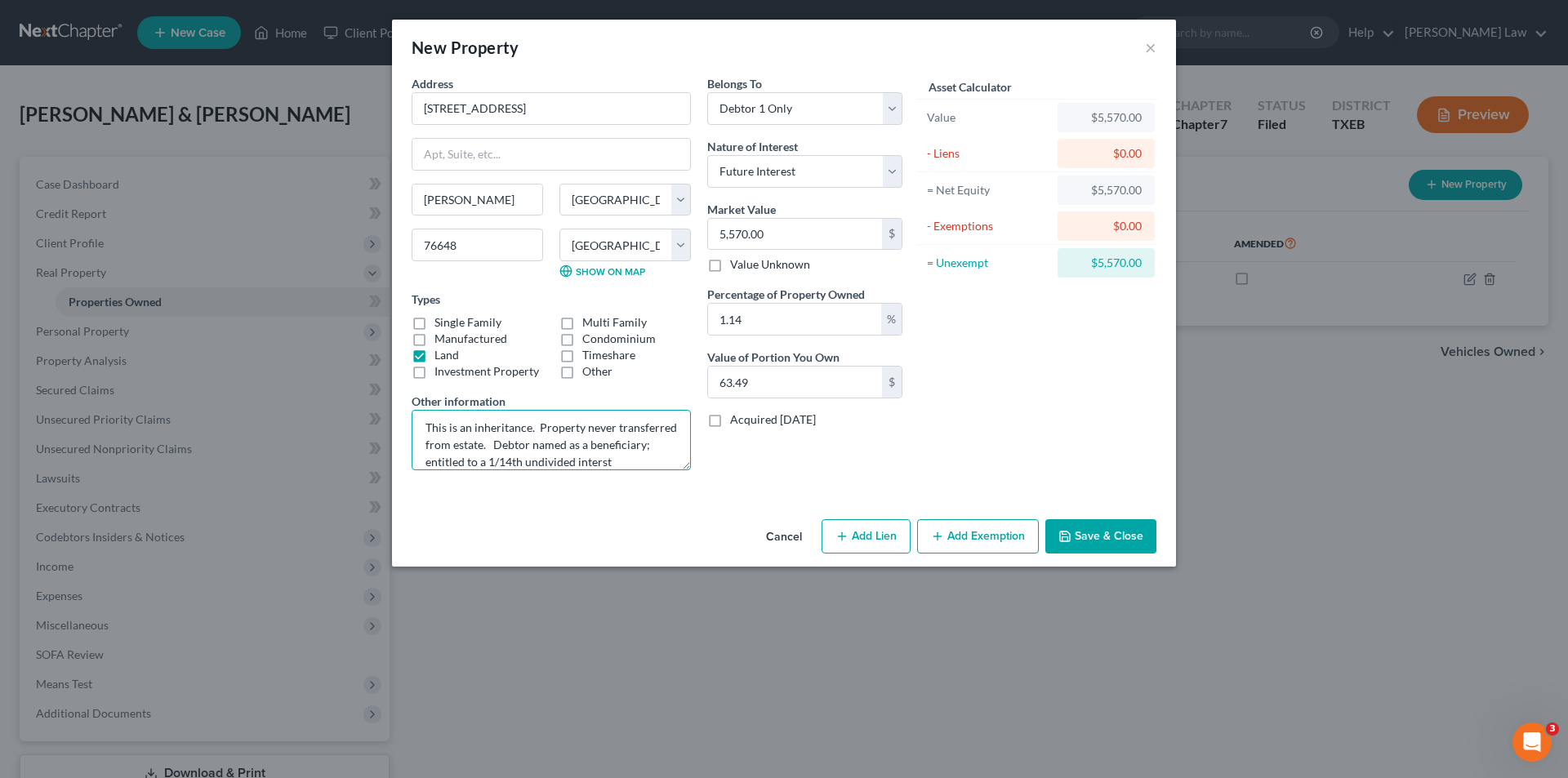
type textarea "This is an inheritance. Property never transferred from estate. Debtor named as…"
click at [1138, 353] on div "Asset Calculator Value $5,570.00 - Liens $0.00 = Net Equity $5,570.00 - Exempti…" at bounding box center [1038, 278] width 254 height 408
click at [1104, 532] on button "Save & Close" at bounding box center [1101, 536] width 111 height 34
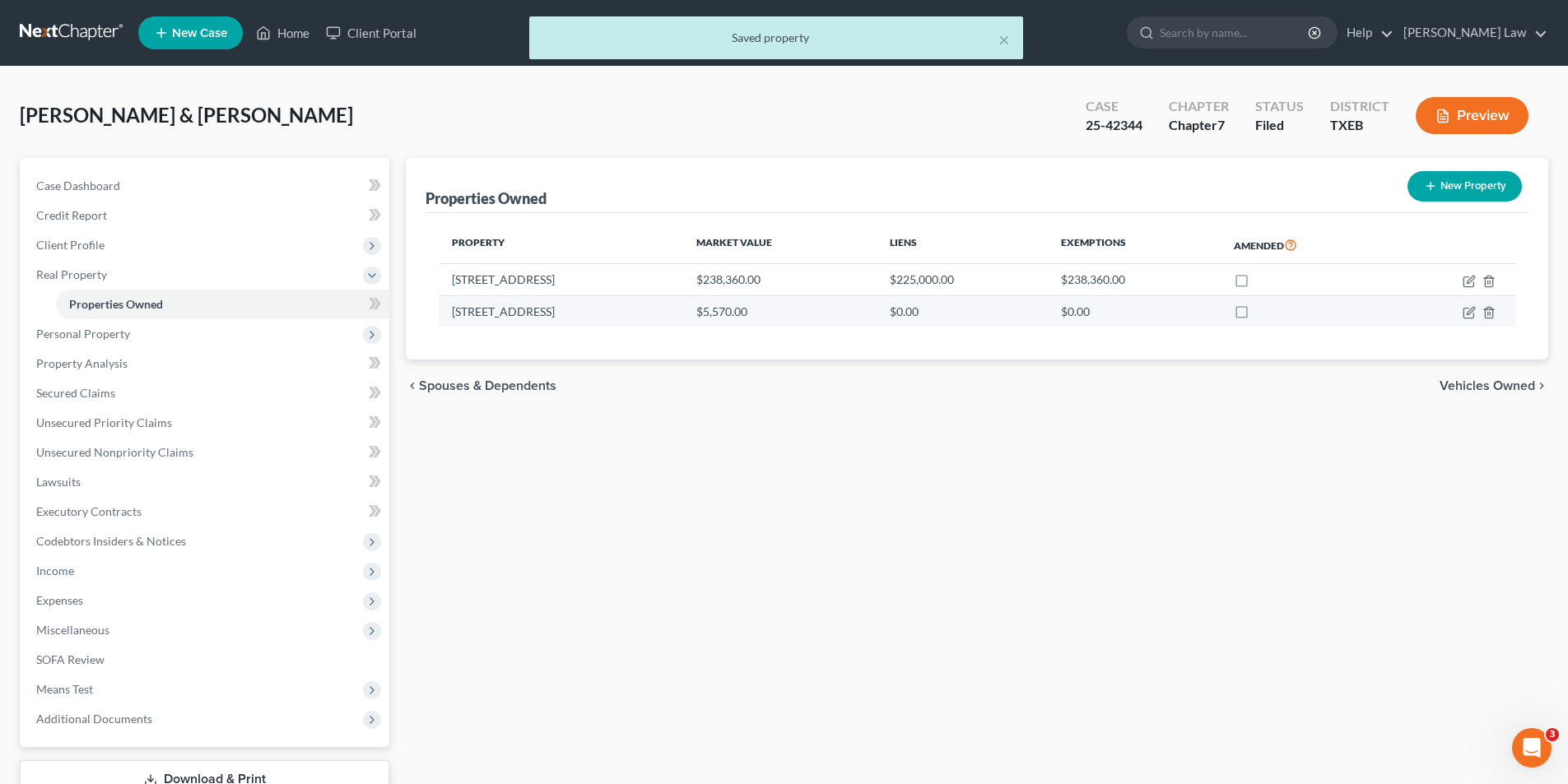
click at [1257, 316] on label at bounding box center [1257, 316] width 0 height 0
click at [1264, 310] on input "checkbox" at bounding box center [1269, 309] width 10 height 10
checkbox input "true"
click at [1465, 311] on icon "button" at bounding box center [1469, 312] width 13 height 13
select select "45"
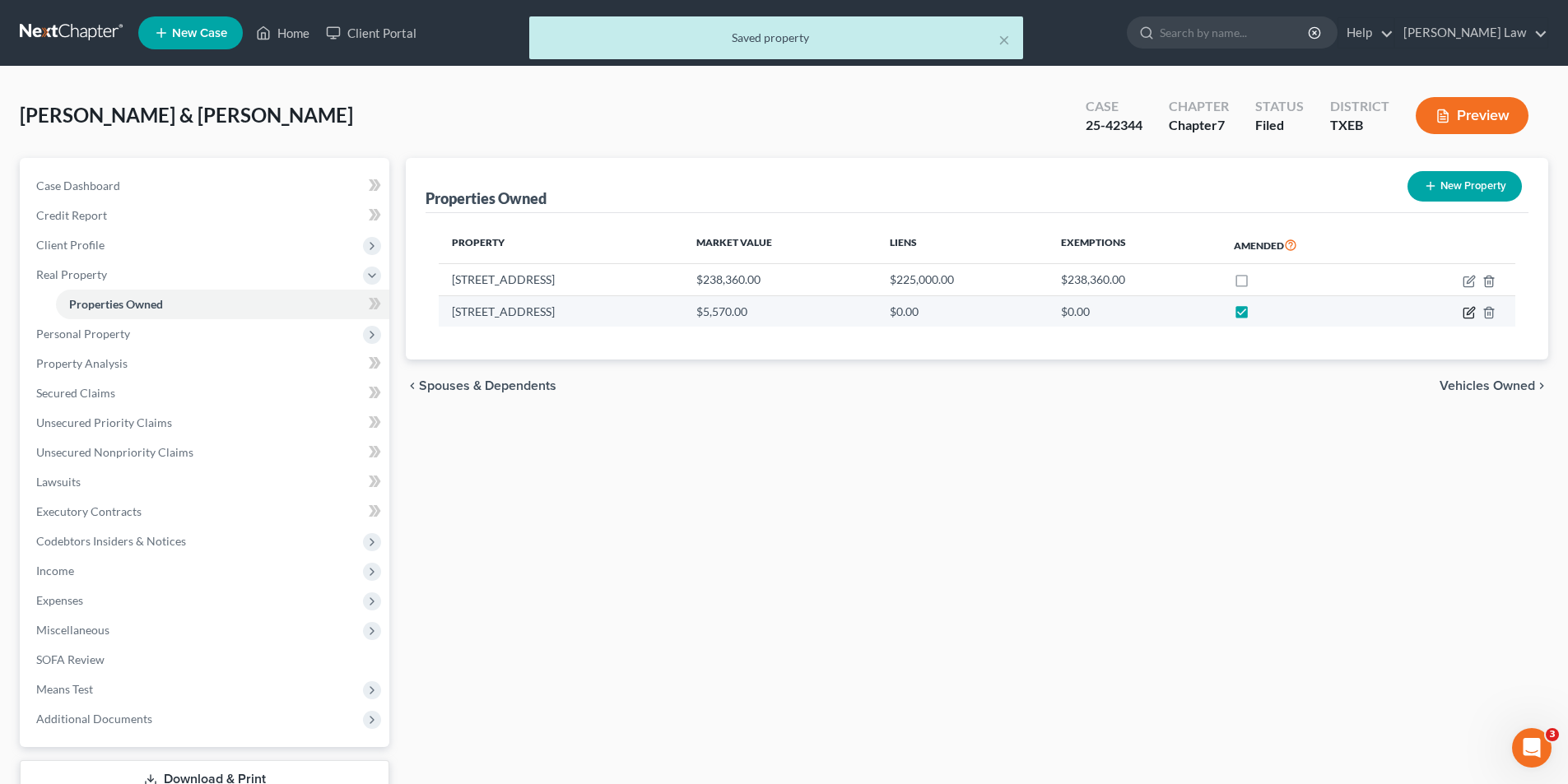
select select "108"
select select "0"
select select "4"
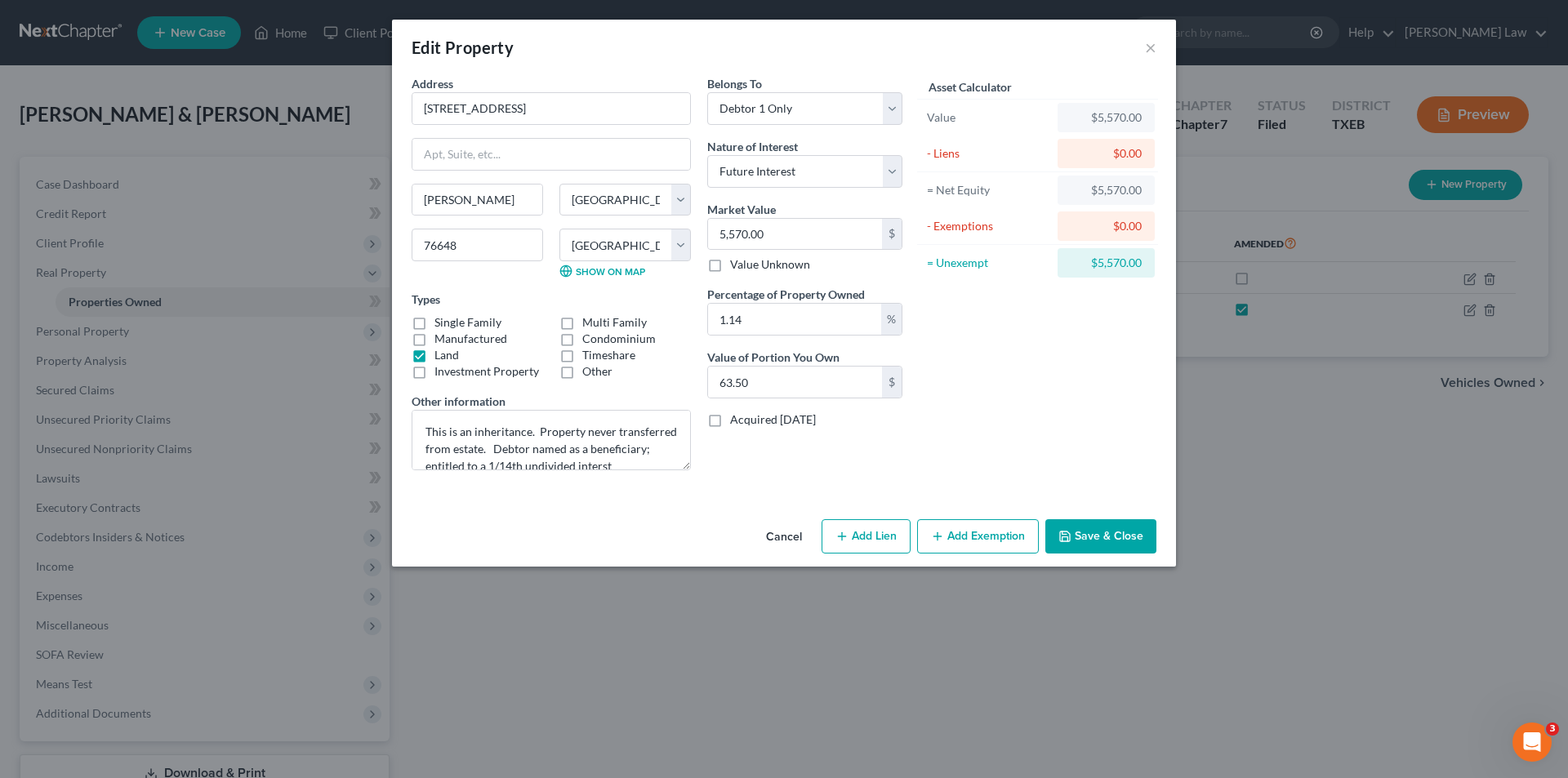
click at [1110, 530] on button "Save & Close" at bounding box center [1101, 536] width 111 height 34
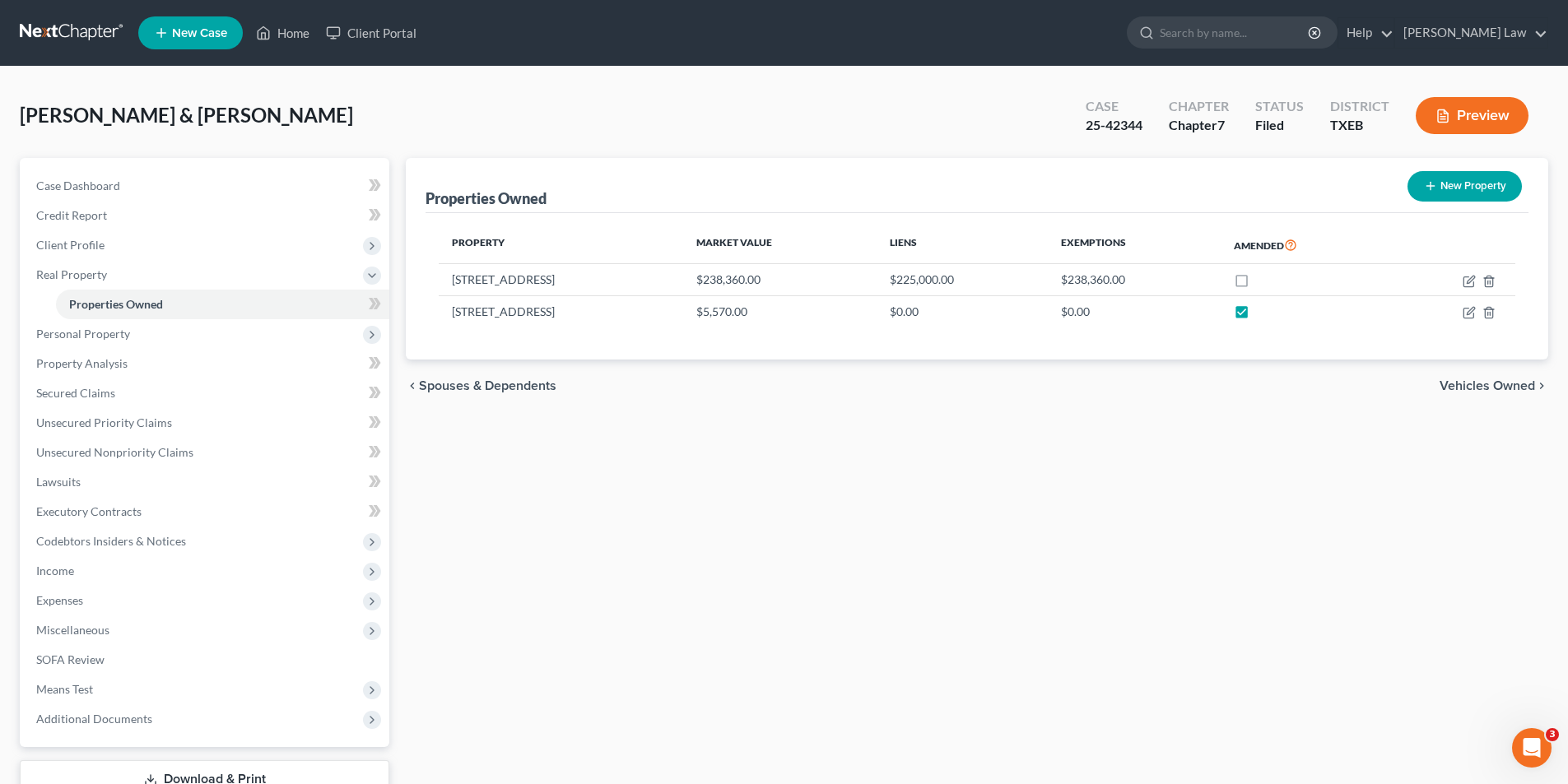
click at [179, 781] on link "Download & Print" at bounding box center [204, 778] width 369 height 38
